Goal: Task Accomplishment & Management: Manage account settings

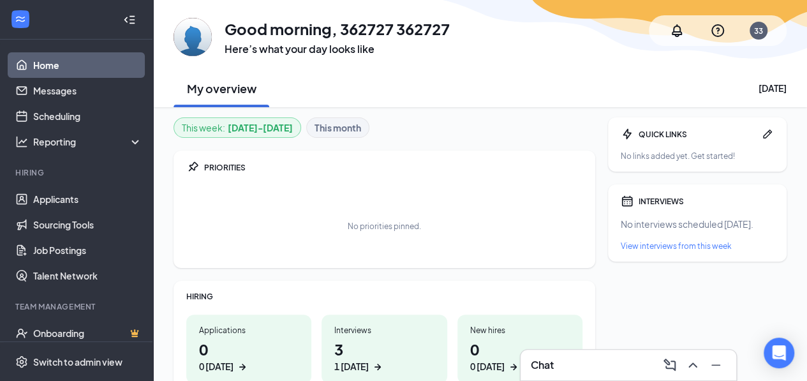
click at [364, 362] on div "1 [DATE]" at bounding box center [351, 366] width 34 height 13
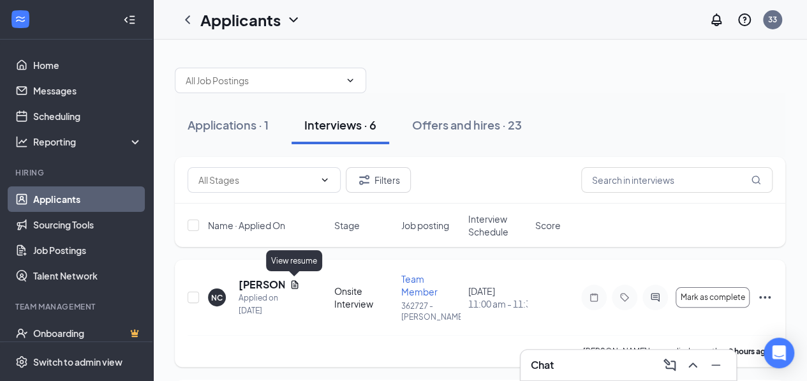
click at [293, 286] on icon "Document" at bounding box center [295, 284] width 7 height 8
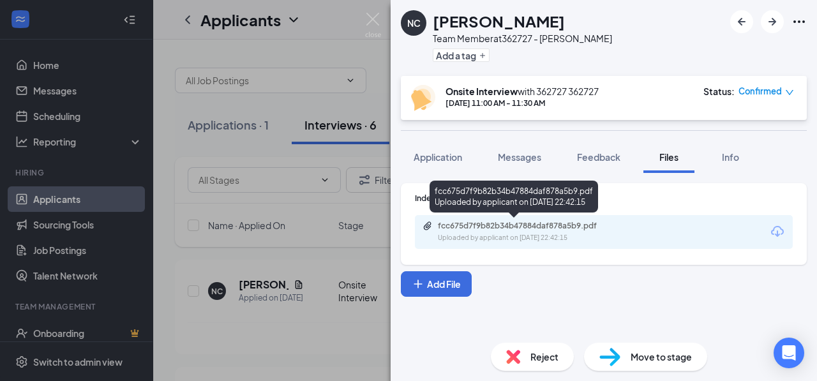
click at [599, 241] on div "Uploaded by applicant on Aug 26, 2025 at 22:42:15" at bounding box center [533, 238] width 191 height 10
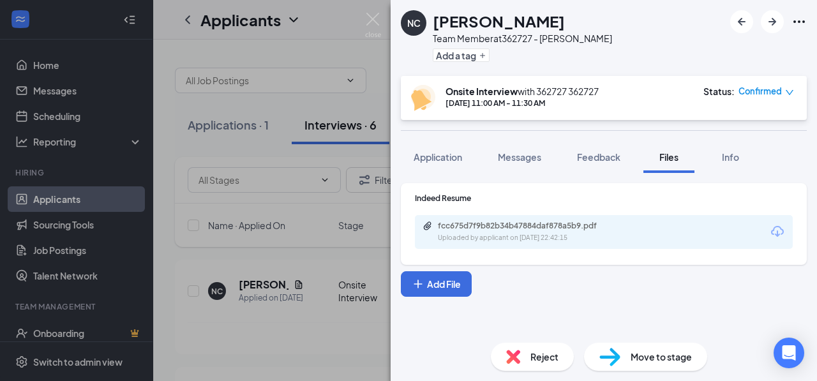
click at [791, 94] on icon "down" at bounding box center [789, 92] width 9 height 9
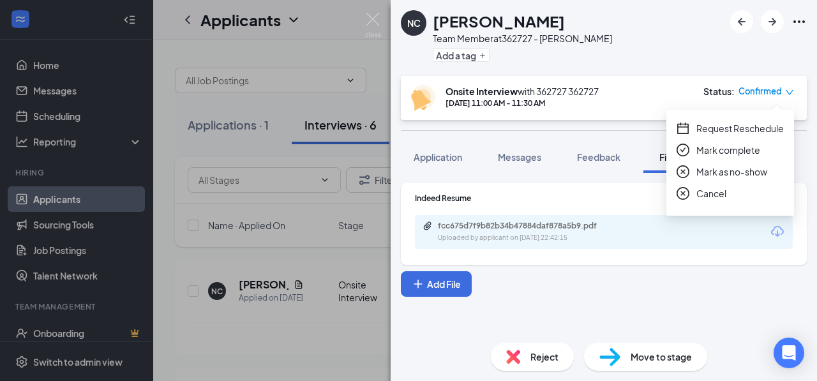
click at [701, 193] on span "Cancel" at bounding box center [711, 193] width 30 height 14
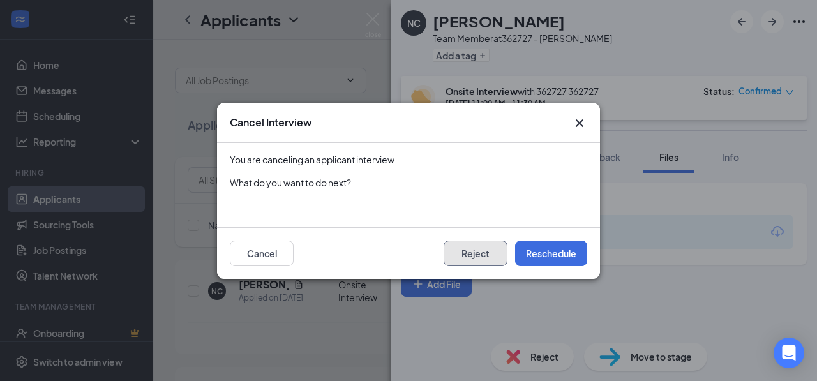
click at [485, 256] on button "Reject" at bounding box center [475, 254] width 64 height 26
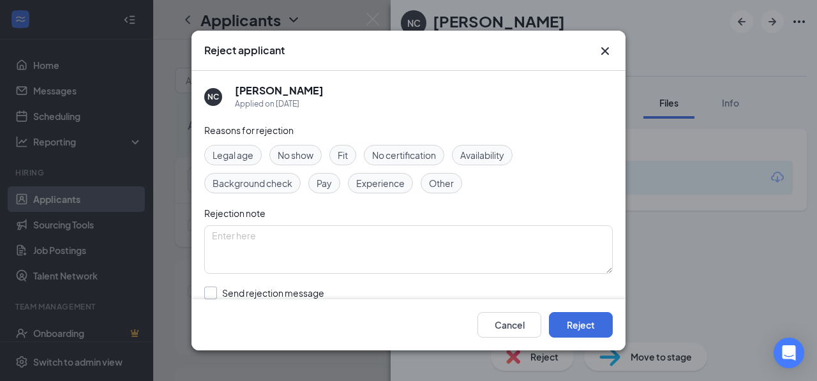
click at [214, 293] on input "Send rejection message If unchecked, the applicant will not receive a rejection…" at bounding box center [349, 301] width 290 height 28
checkbox input "true"
click at [567, 327] on button "Reject" at bounding box center [581, 325] width 64 height 26
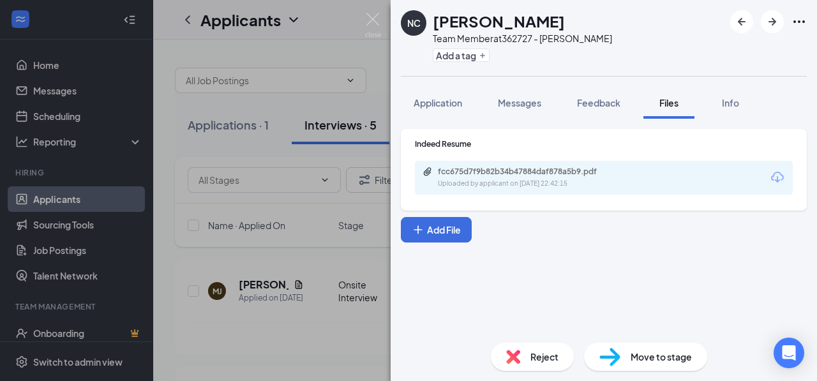
click at [296, 277] on div "NC Nesta Cottingham Team Member at 362727 - Loughman Add a tag Application Mess…" at bounding box center [408, 190] width 817 height 381
click at [375, 21] on img at bounding box center [373, 25] width 16 height 25
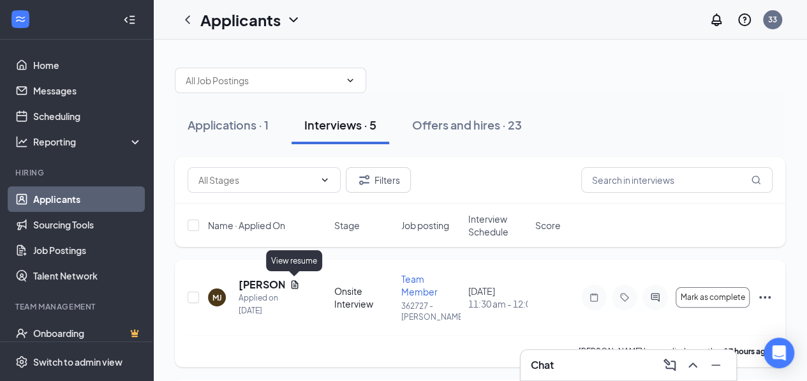
click at [295, 283] on icon "Document" at bounding box center [295, 284] width 10 height 10
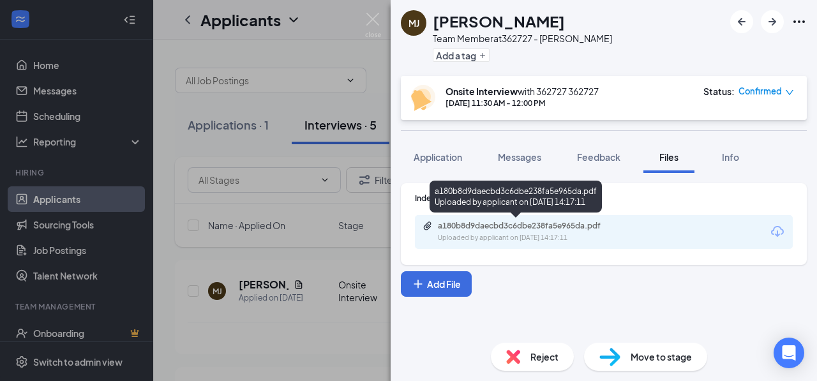
click at [615, 232] on div "a180b8d9daecbd3c6dbe238fa5e965da.pdf Uploaded by applicant on Aug 26, 2025 at 1…" at bounding box center [525, 232] width 207 height 22
